Goal: Transaction & Acquisition: Purchase product/service

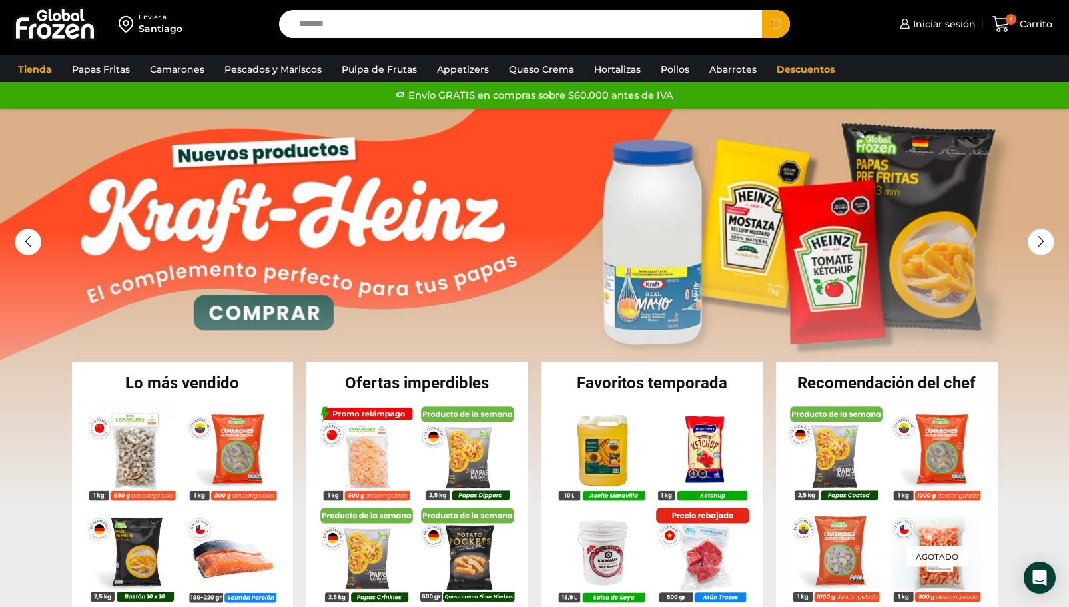
type input "*******"
click at [762, 10] on button "Search" at bounding box center [776, 24] width 28 height 28
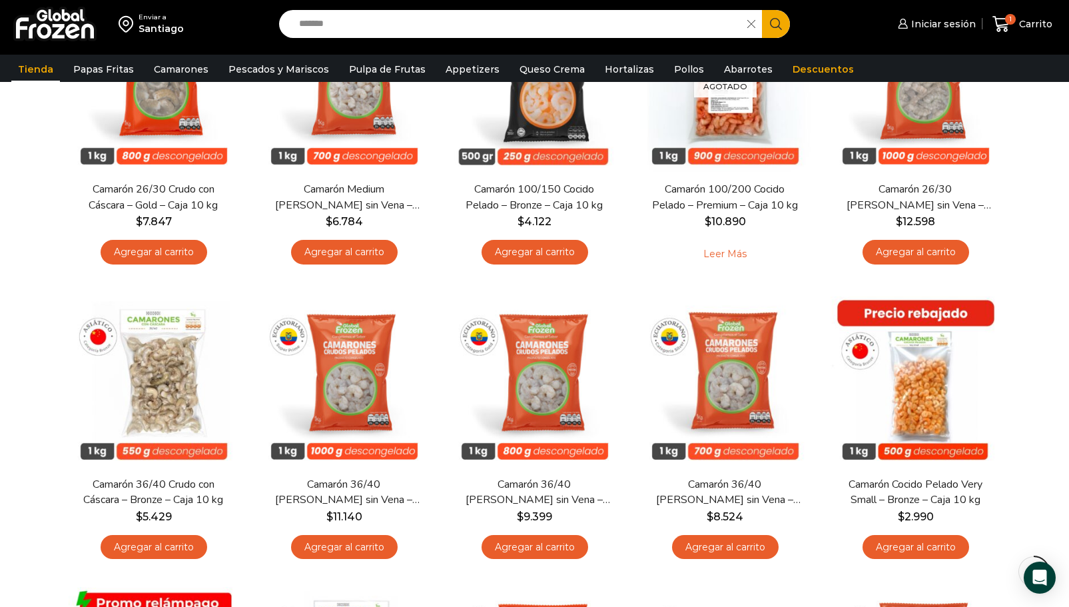
scroll to position [599, 0]
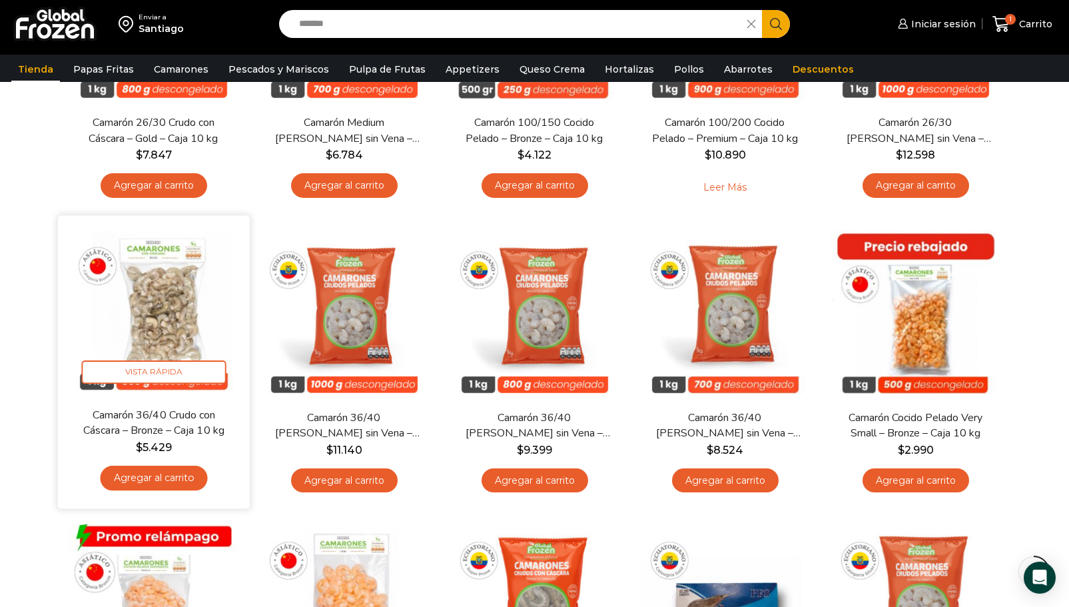
click at [154, 480] on link "Agregar al carrito" at bounding box center [153, 477] width 107 height 25
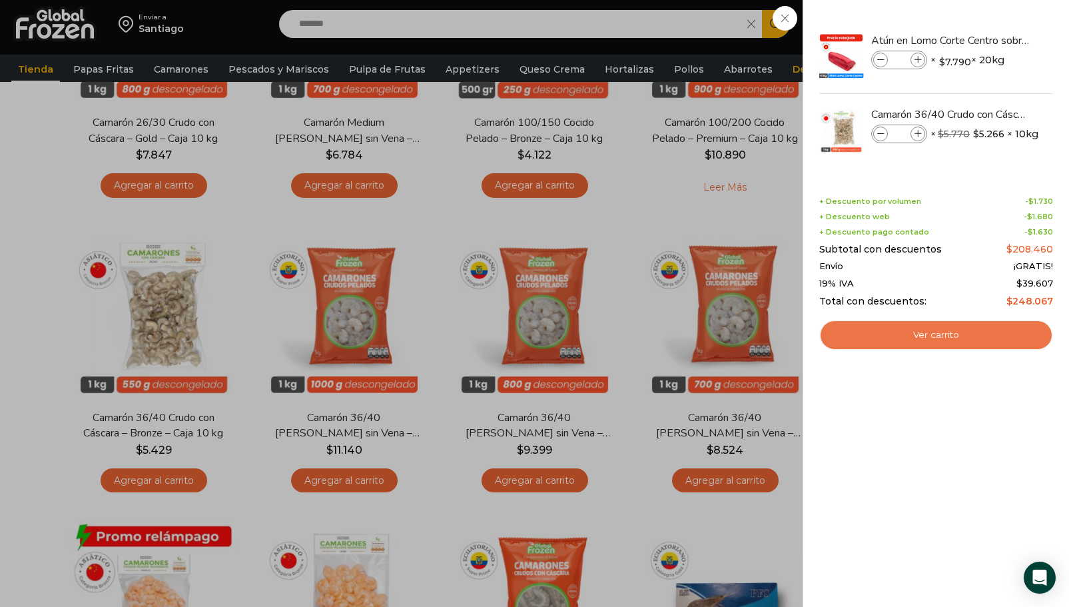
click at [925, 332] on link "Ver carrito" at bounding box center [936, 335] width 234 height 31
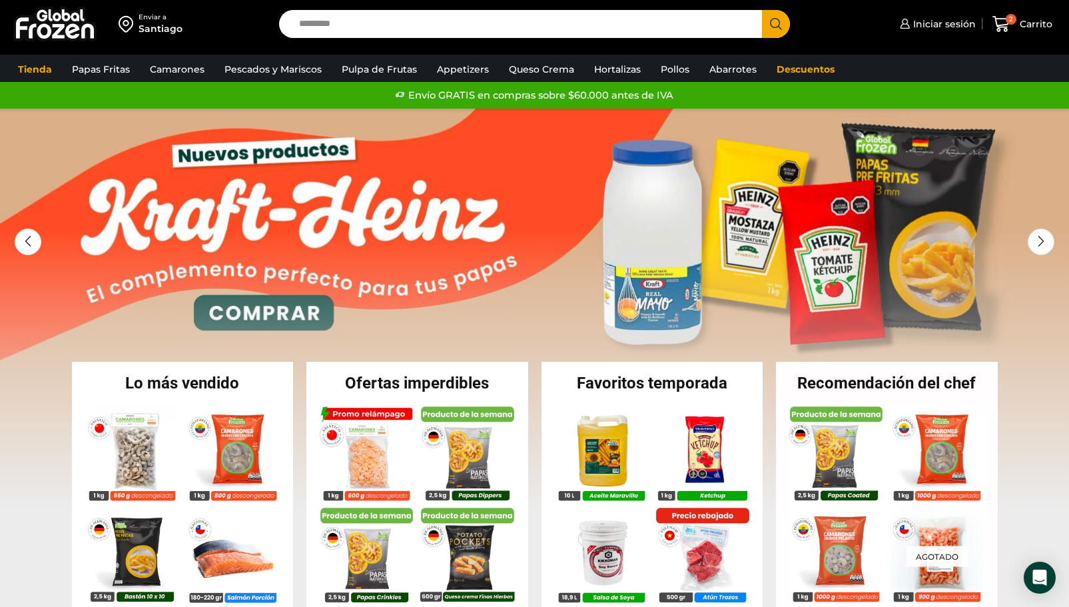
click at [336, 21] on input "Search input" at bounding box center [523, 24] width 463 height 28
type input "*******"
click at [762, 10] on button "Search" at bounding box center [776, 24] width 28 height 28
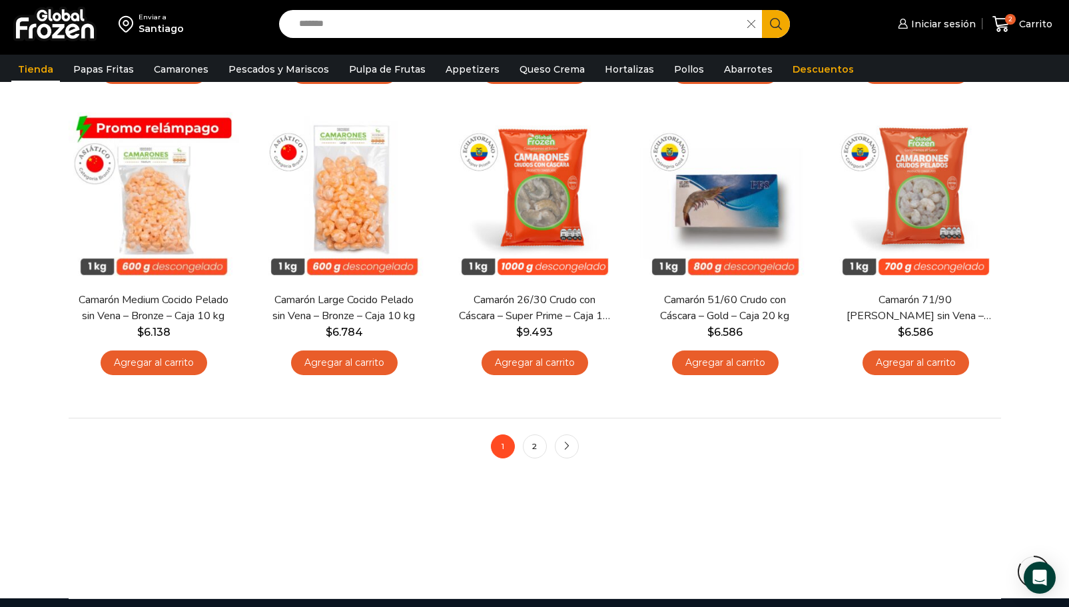
scroll to position [1065, 0]
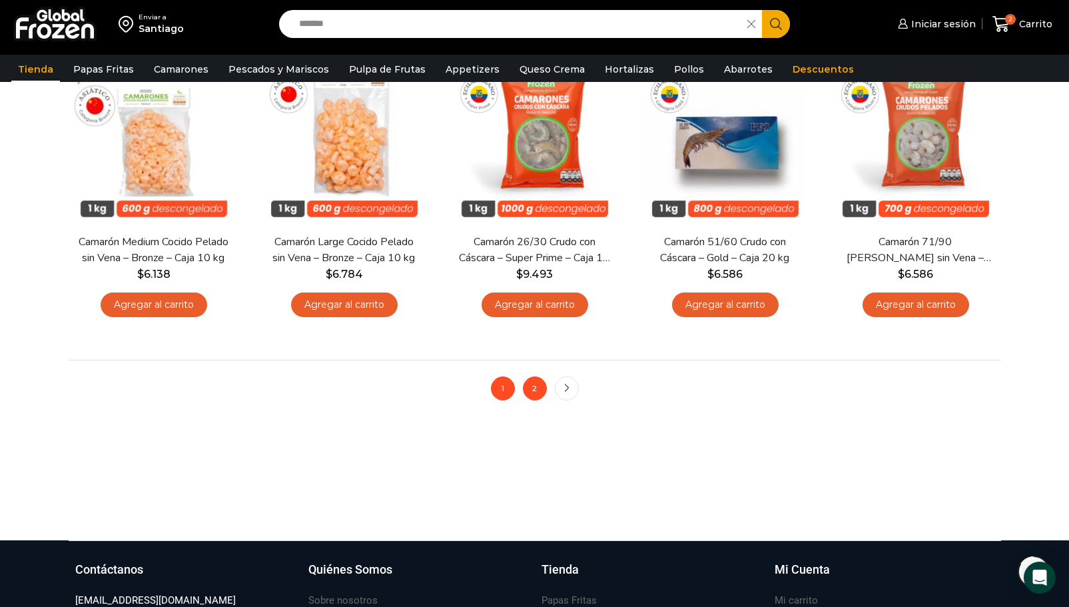
click at [545, 393] on link "2" at bounding box center [535, 388] width 24 height 24
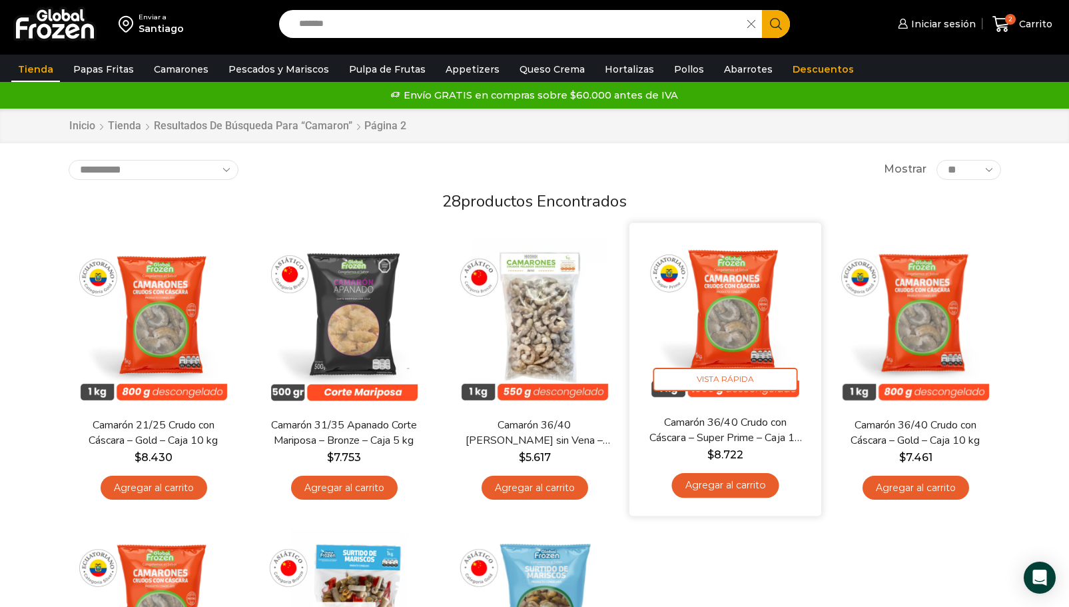
click at [739, 489] on link "Agregar al carrito" at bounding box center [724, 485] width 107 height 25
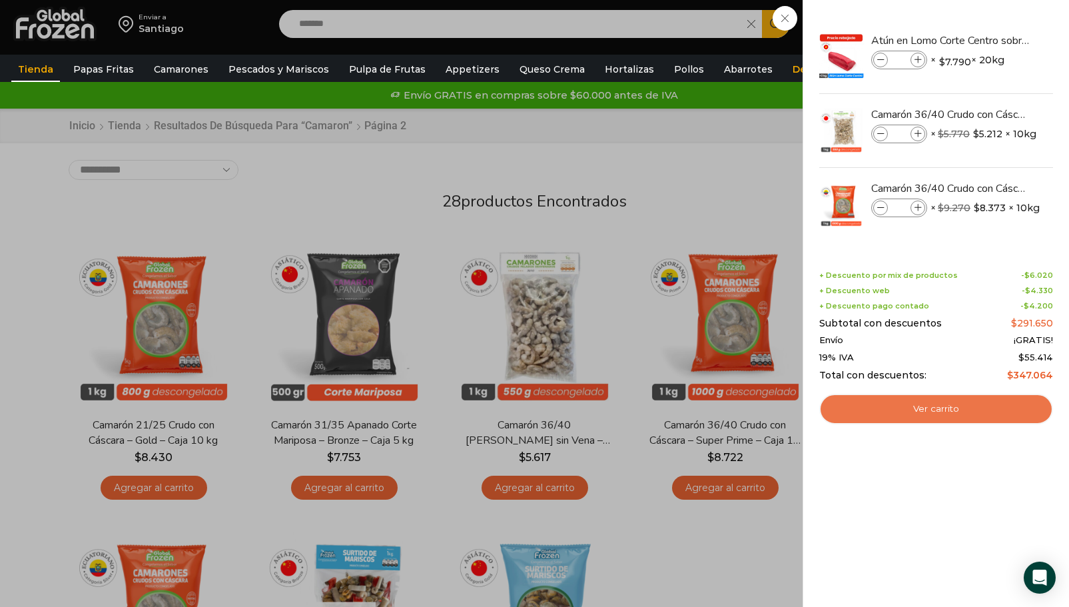
click at [941, 413] on link "Ver carrito" at bounding box center [936, 408] width 234 height 31
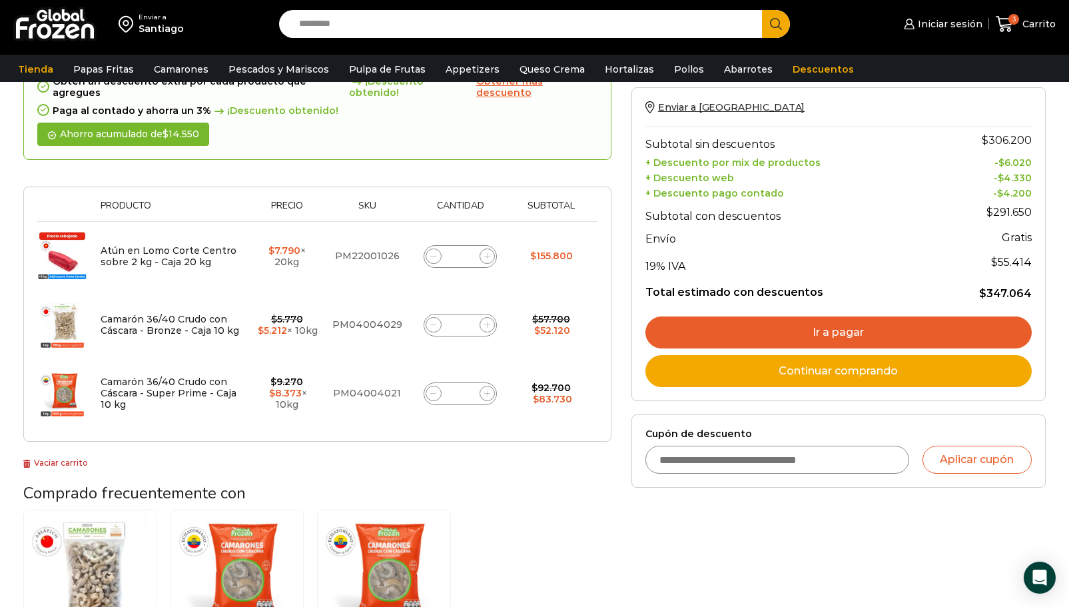
click at [429, 385] on span at bounding box center [433, 393] width 16 height 16
type input "*"
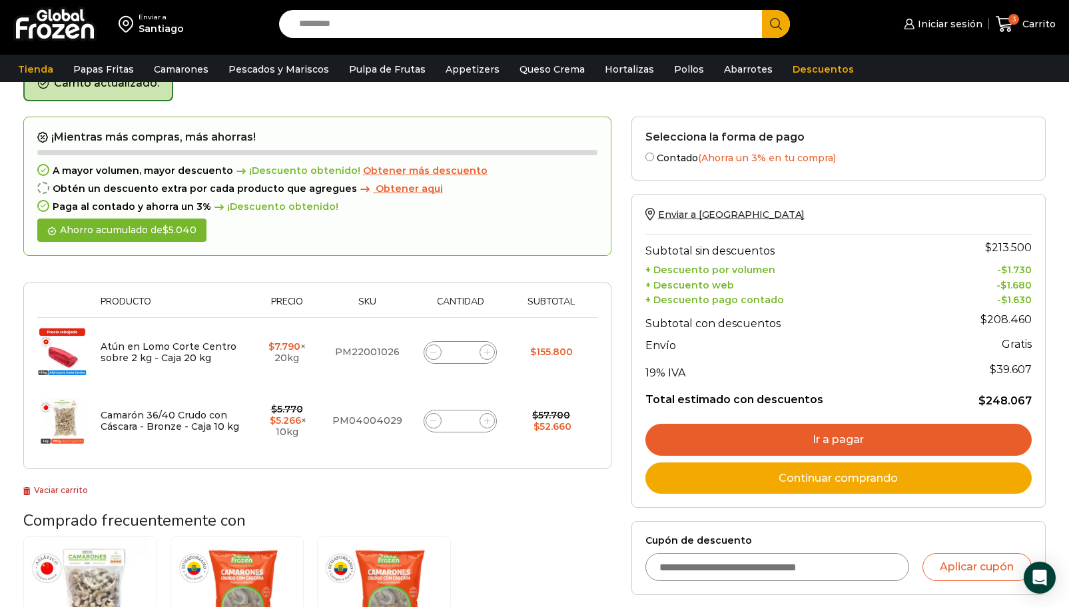
scroll to position [75, 0]
